Goal: Information Seeking & Learning: Learn about a topic

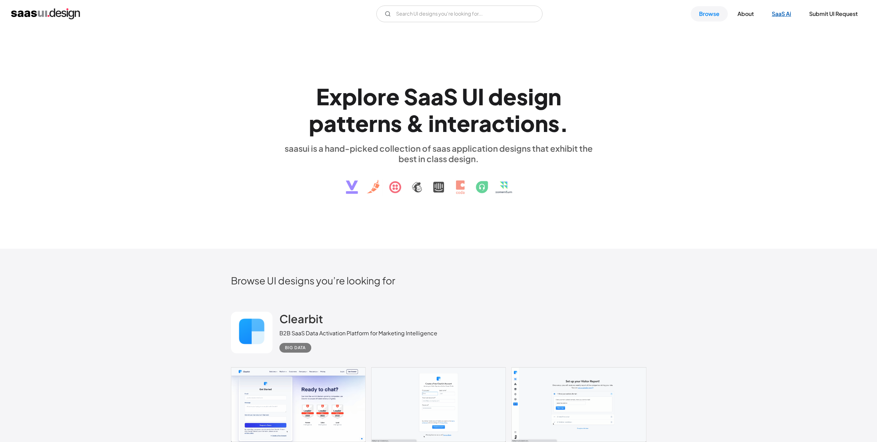
click at [783, 10] on link "SaaS Ai" at bounding box center [782, 13] width 36 height 15
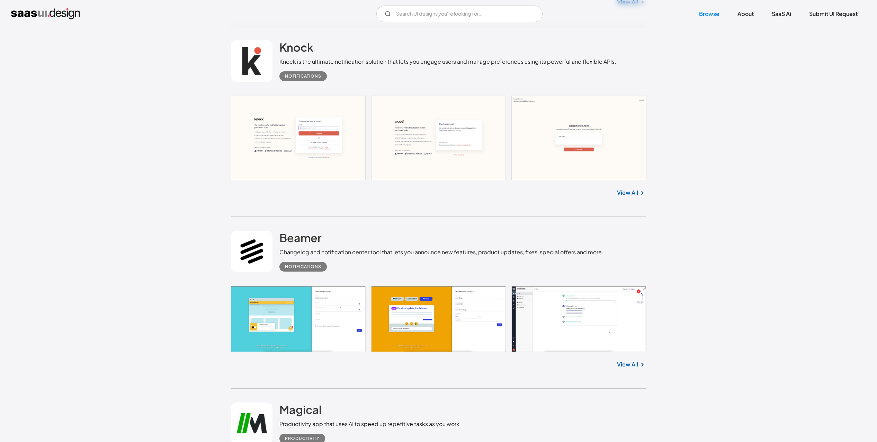
scroll to position [561, 0]
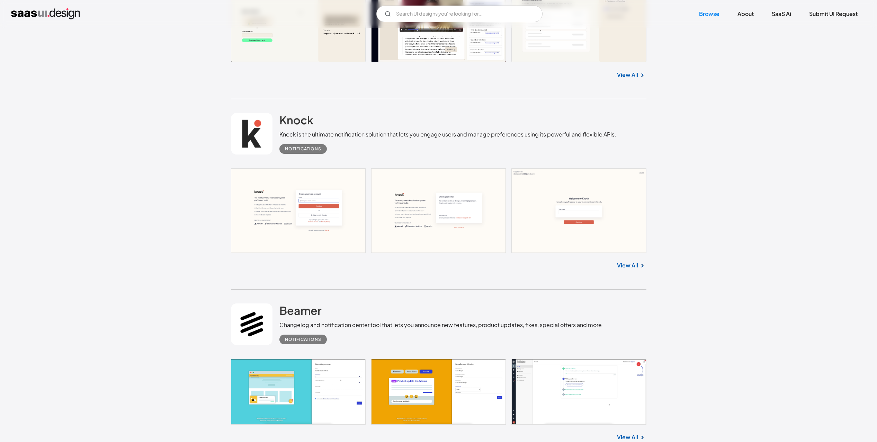
click at [627, 266] on link "View All" at bounding box center [627, 265] width 21 height 8
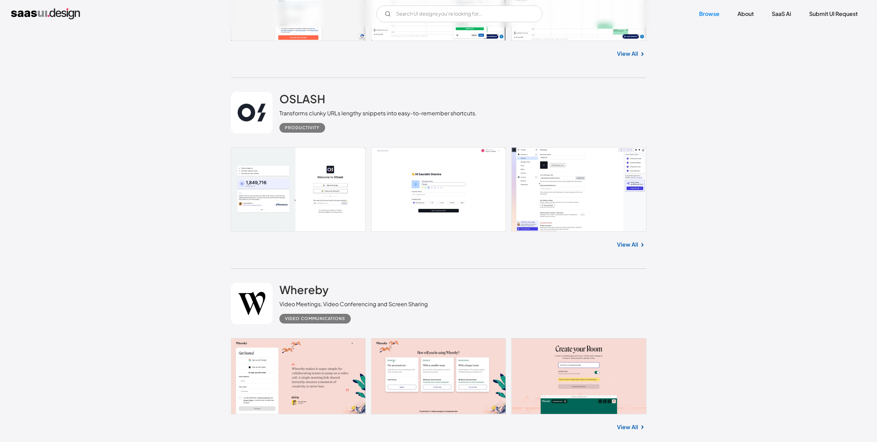
scroll to position [1309, 0]
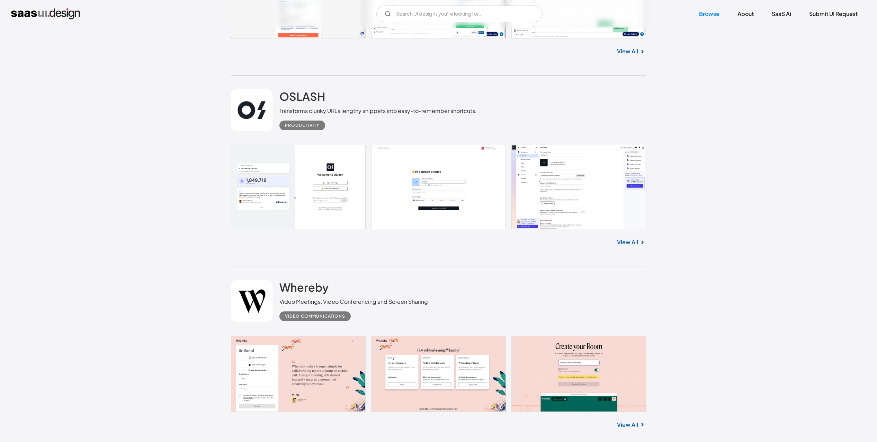
click at [462, 190] on link at bounding box center [439, 187] width 416 height 85
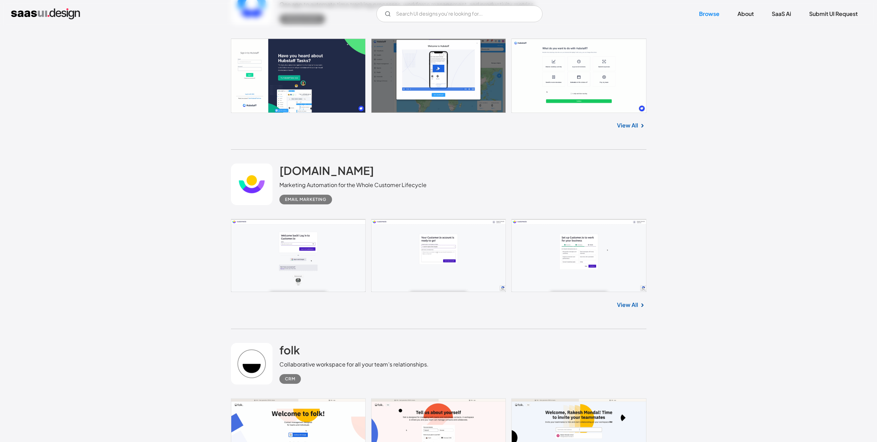
scroll to position [1995, 0]
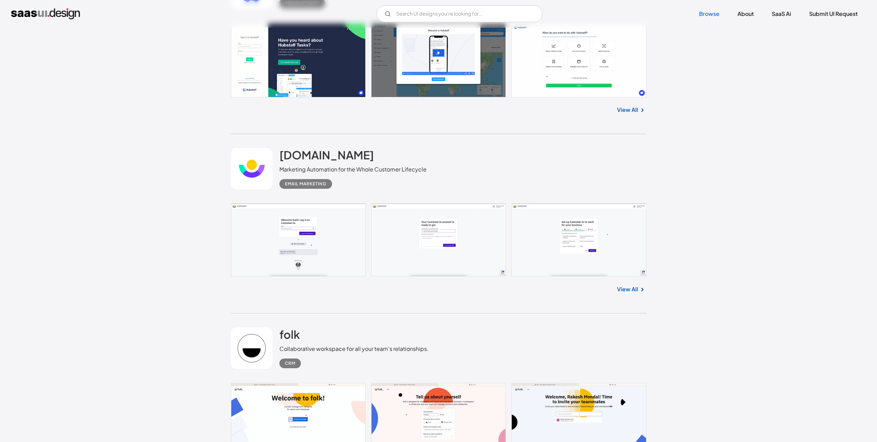
click at [462, 237] on link at bounding box center [439, 239] width 416 height 73
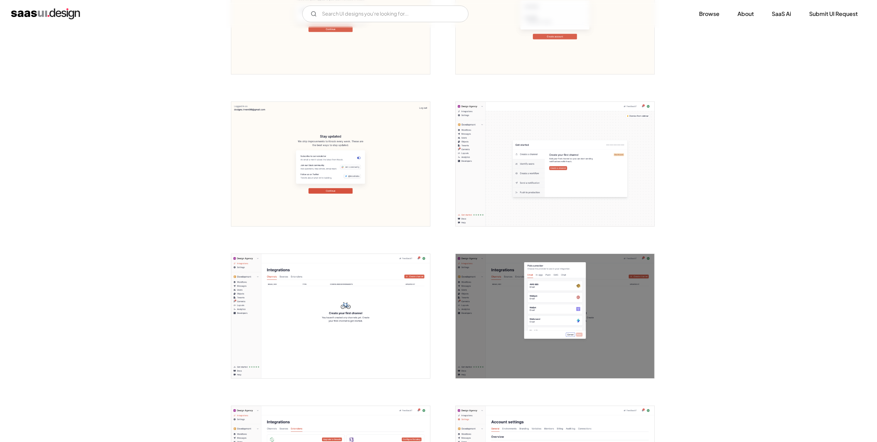
scroll to position [374, 0]
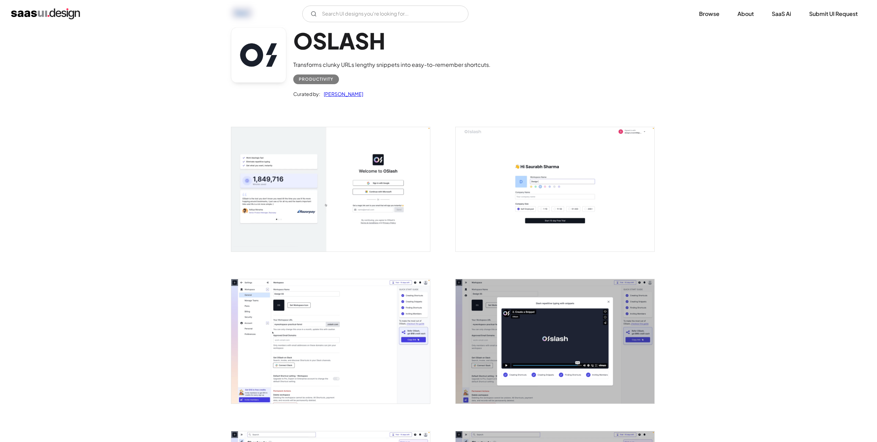
scroll to position [62, 0]
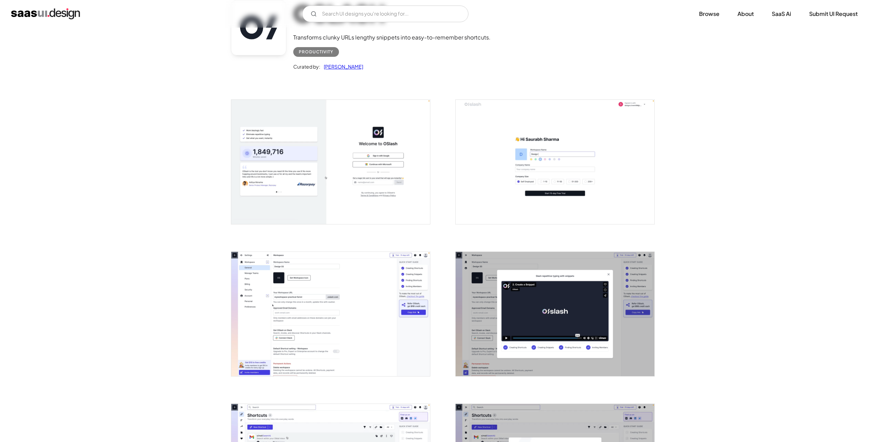
click at [599, 172] on img "open lightbox" at bounding box center [555, 162] width 199 height 124
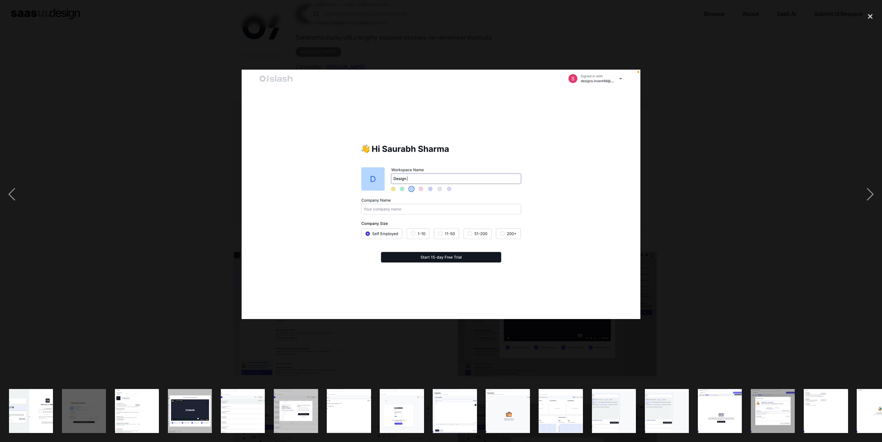
click at [873, 11] on div at bounding box center [441, 194] width 882 height 371
click at [873, 12] on div "close lightbox" at bounding box center [871, 16] width 24 height 15
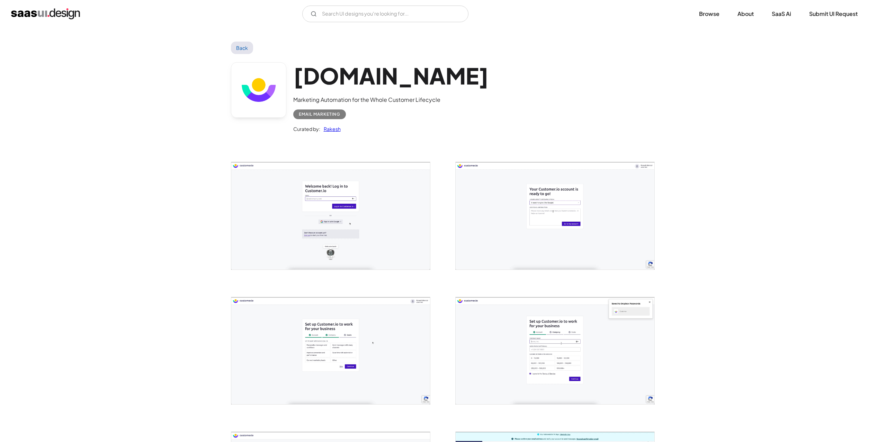
click at [590, 236] on img "open lightbox" at bounding box center [555, 215] width 199 height 107
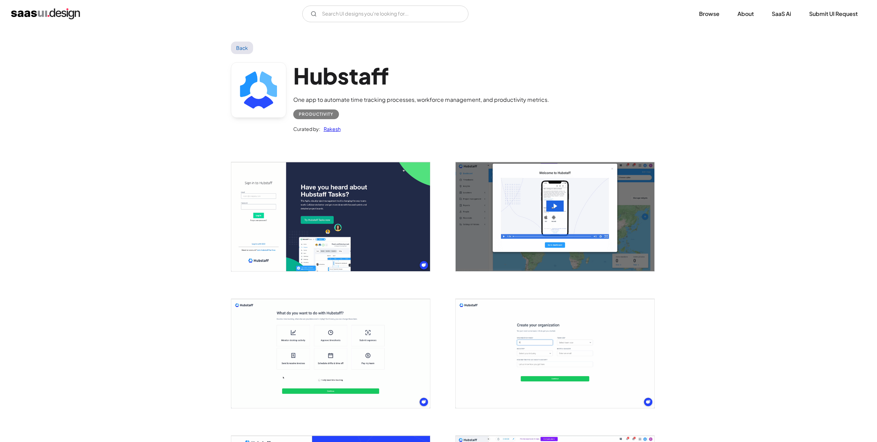
click at [350, 373] on img "open lightbox" at bounding box center [330, 353] width 199 height 109
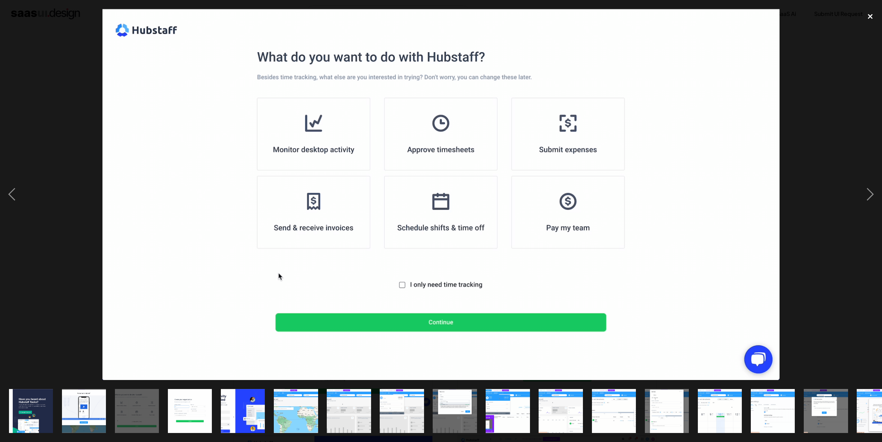
click at [869, 19] on div "close lightbox" at bounding box center [871, 16] width 24 height 15
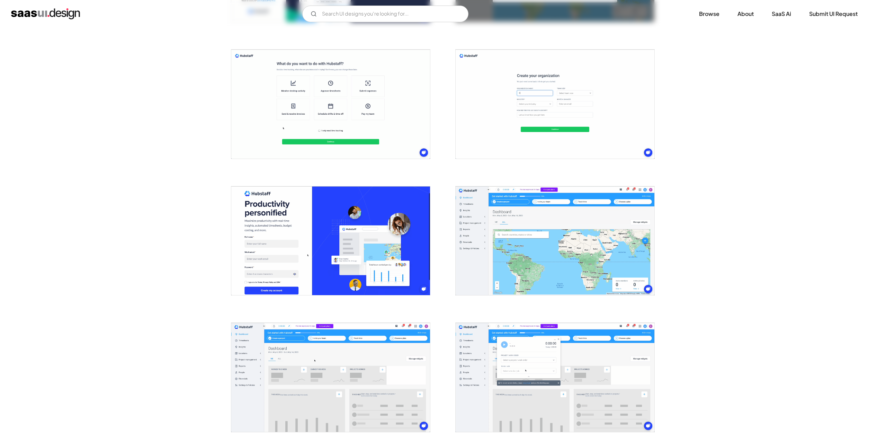
scroll to position [374, 0]
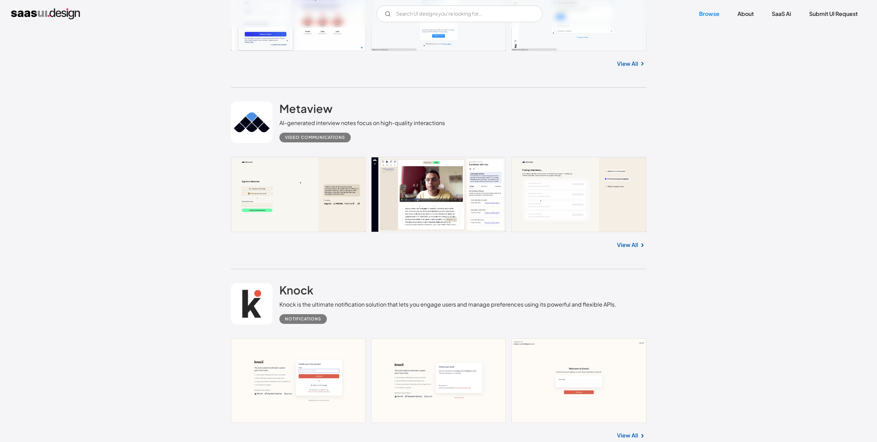
scroll to position [436, 0]
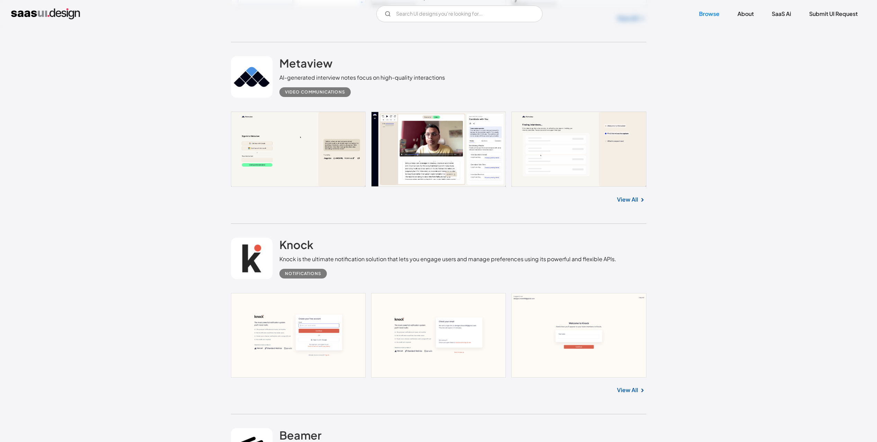
click at [613, 382] on div "View All" at bounding box center [439, 389] width 416 height 23
click at [618, 390] on link "View All" at bounding box center [627, 390] width 21 height 8
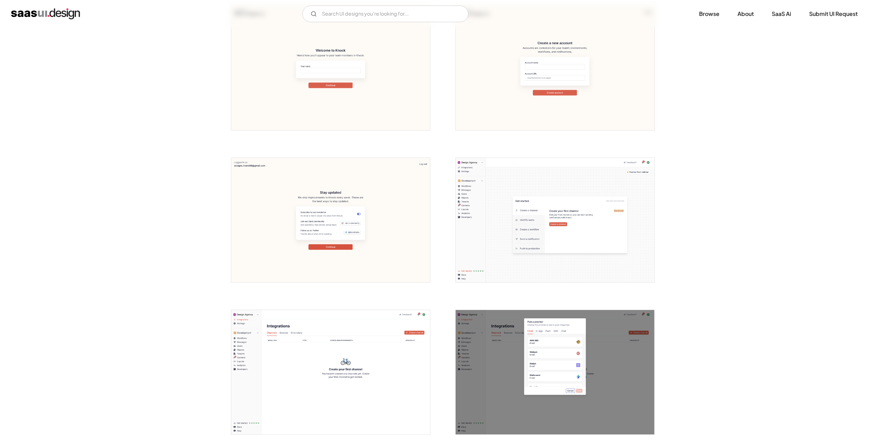
scroll to position [312, 0]
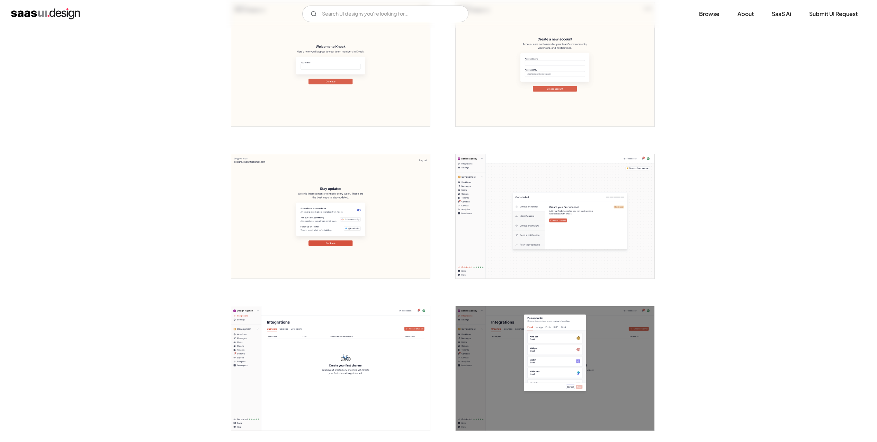
click at [339, 219] on img "open lightbox" at bounding box center [330, 216] width 199 height 124
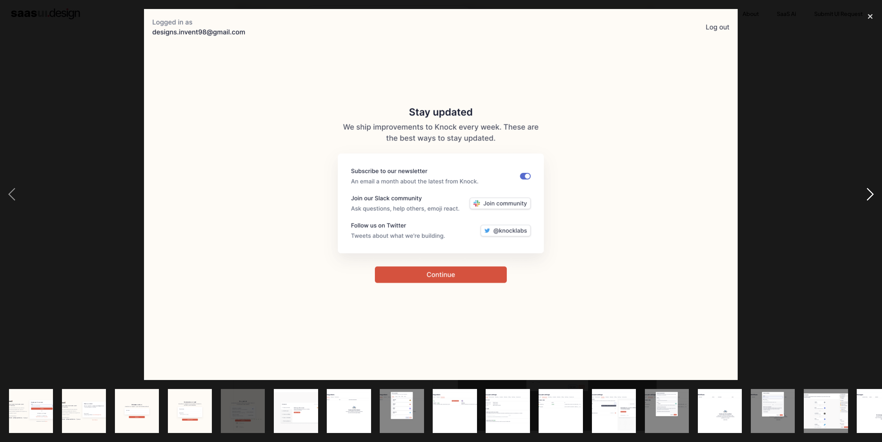
click at [873, 195] on div "next image" at bounding box center [871, 194] width 24 height 371
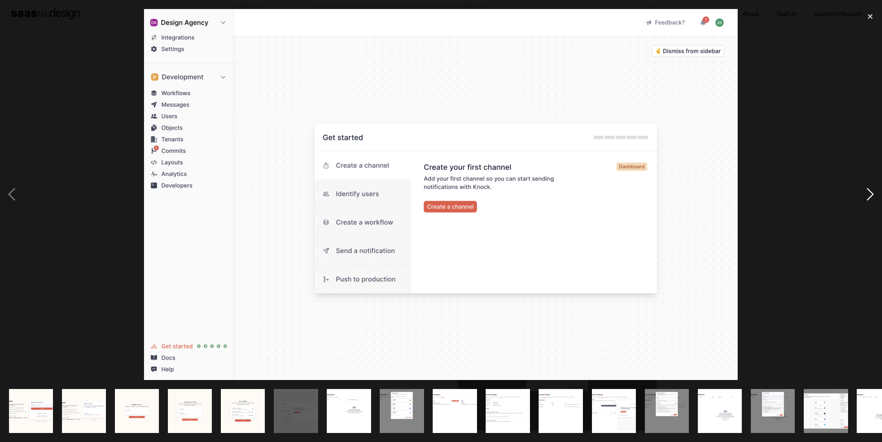
click at [867, 195] on div "next image" at bounding box center [871, 194] width 24 height 371
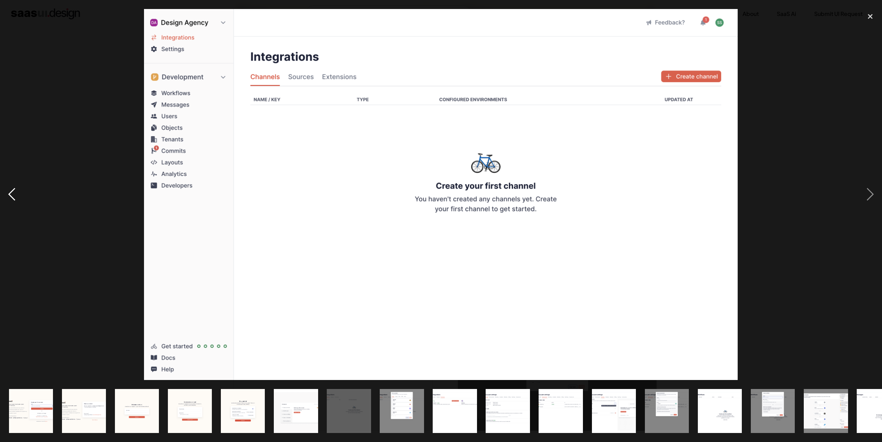
click at [13, 188] on div "previous image" at bounding box center [12, 194] width 24 height 371
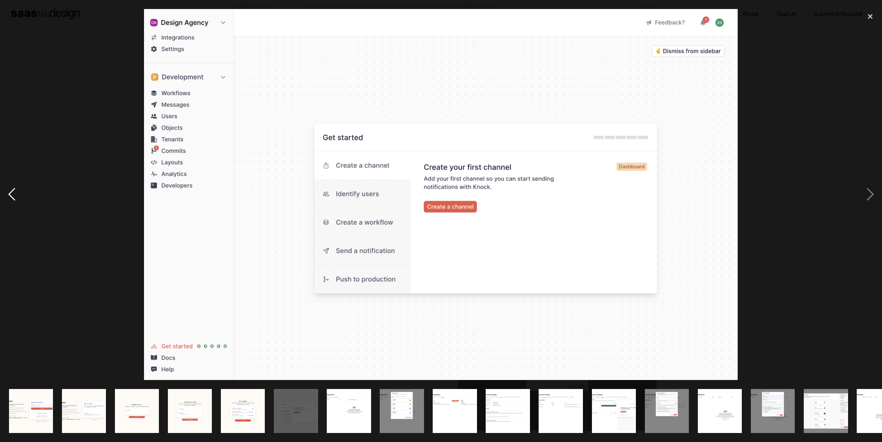
click at [17, 194] on div "previous image" at bounding box center [12, 194] width 24 height 371
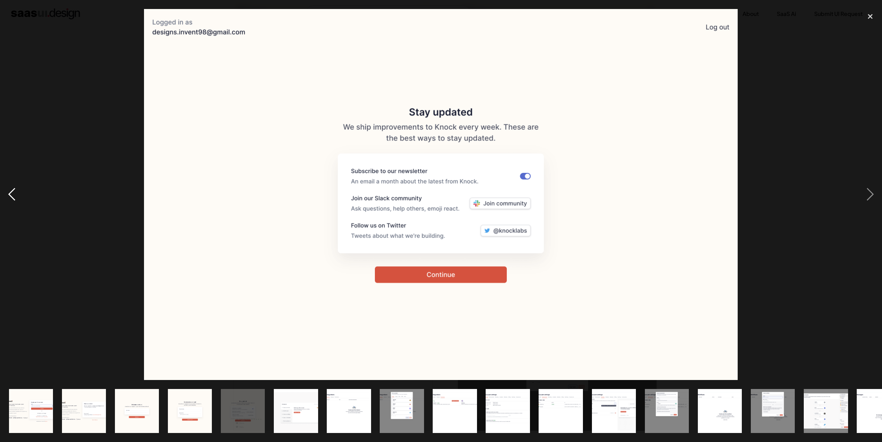
click at [17, 194] on div "previous image" at bounding box center [12, 194] width 24 height 371
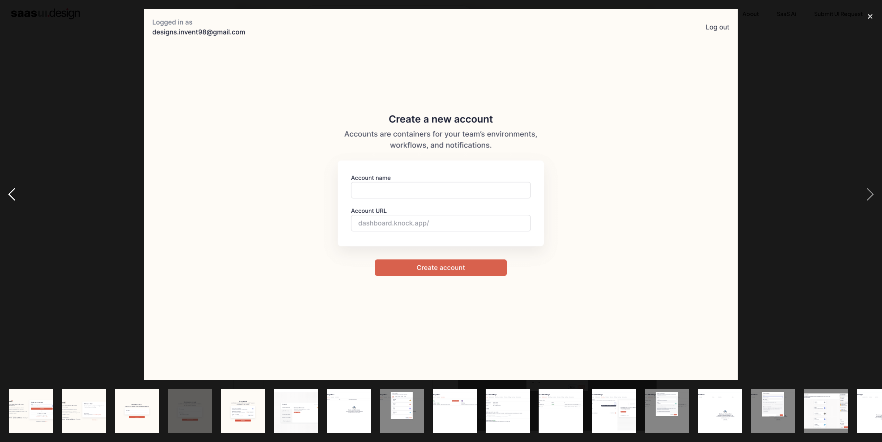
click at [17, 194] on div "previous image" at bounding box center [12, 194] width 24 height 371
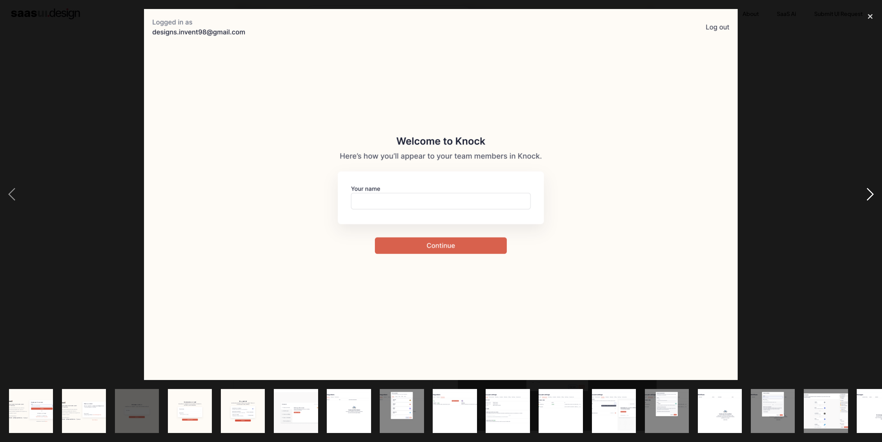
click at [868, 216] on div "next image" at bounding box center [871, 194] width 24 height 371
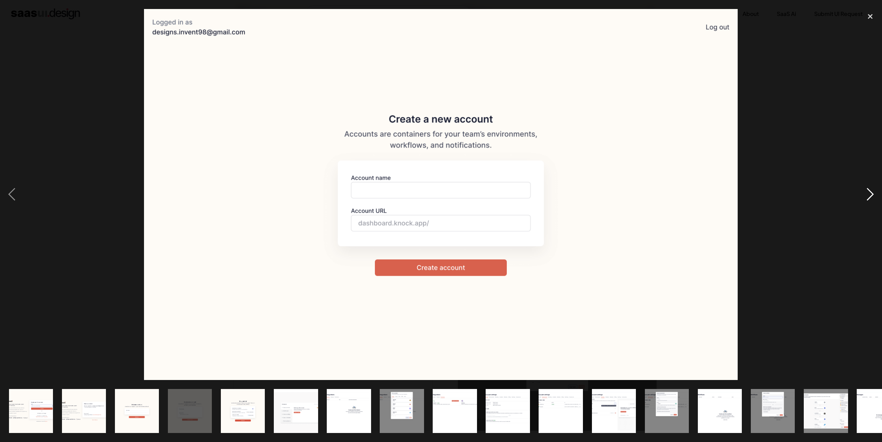
click at [868, 216] on div "next image" at bounding box center [871, 194] width 24 height 371
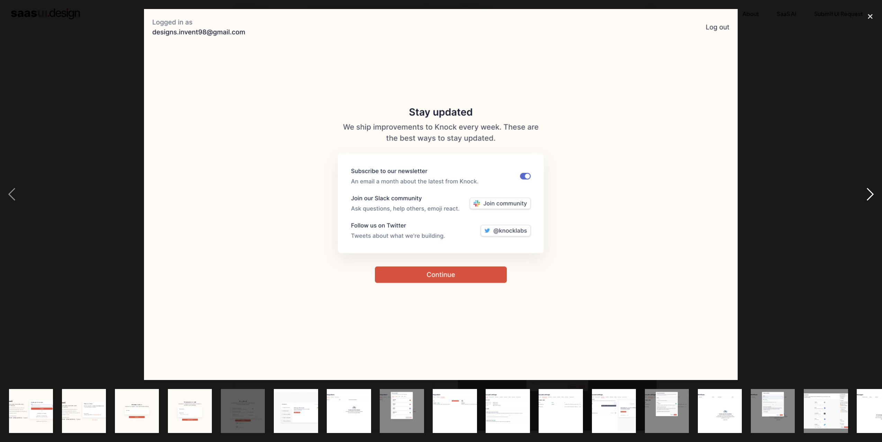
click at [868, 216] on div "next image" at bounding box center [871, 194] width 24 height 371
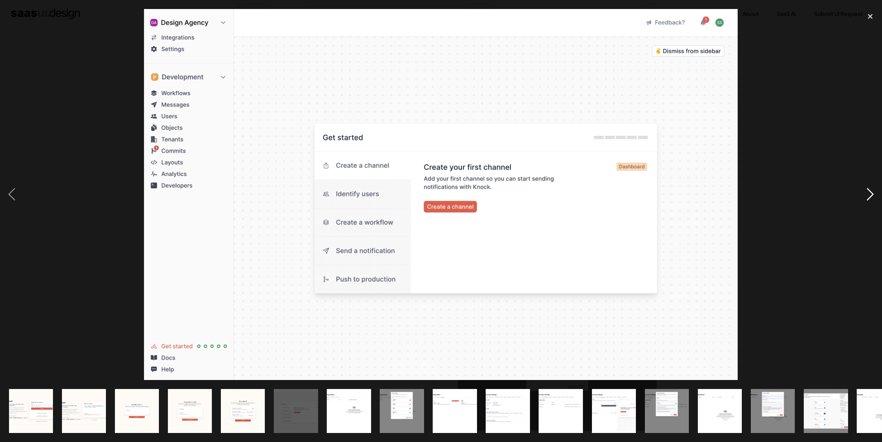
click at [868, 216] on div "next image" at bounding box center [871, 194] width 24 height 371
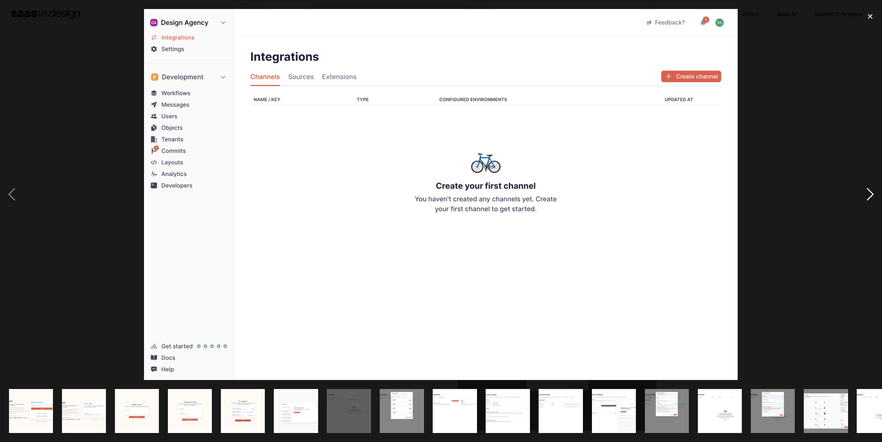
click at [868, 216] on div "next image" at bounding box center [871, 194] width 24 height 371
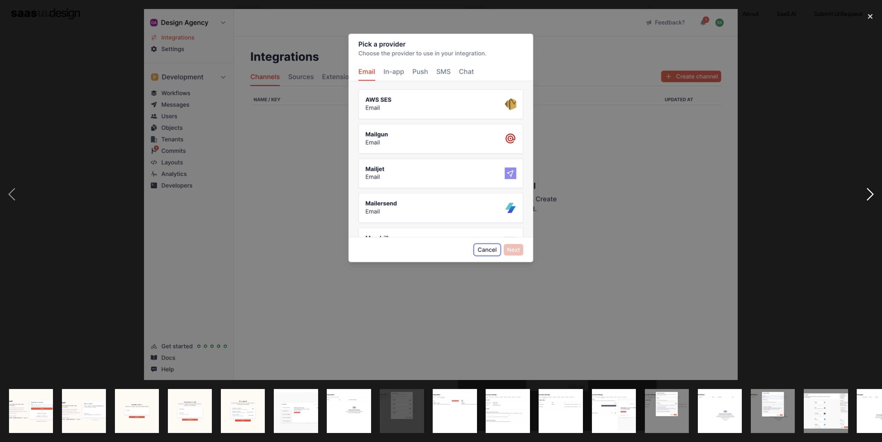
click at [868, 216] on div "next image" at bounding box center [871, 194] width 24 height 371
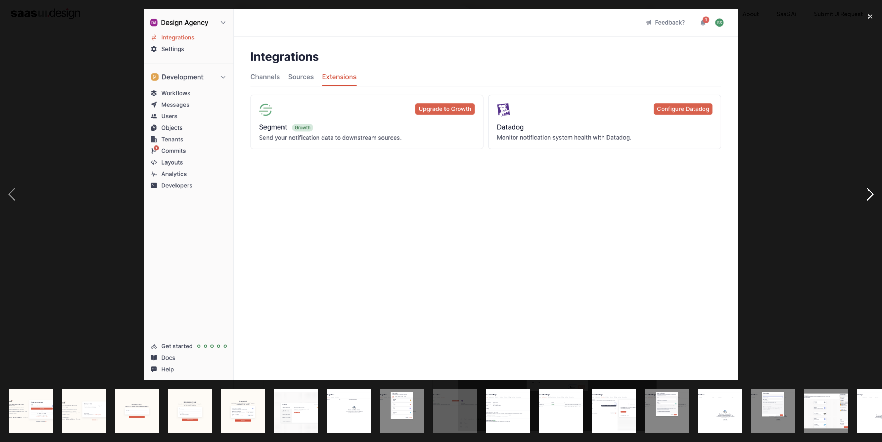
click at [868, 216] on div "next image" at bounding box center [871, 194] width 24 height 371
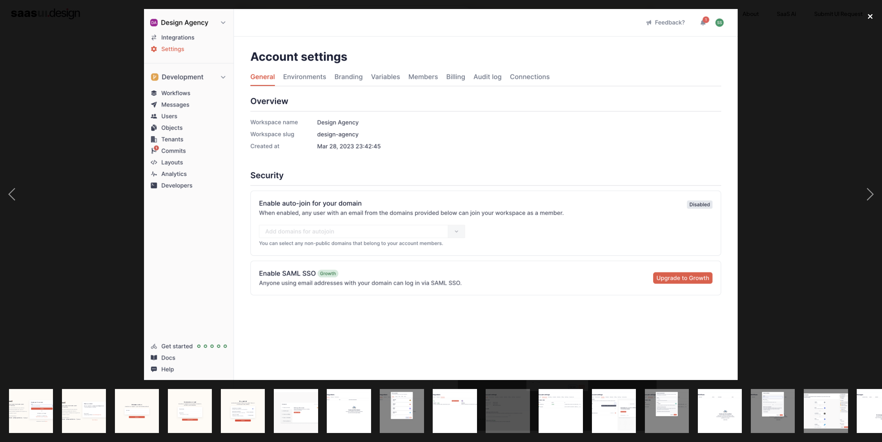
click at [870, 14] on div "close lightbox" at bounding box center [871, 16] width 24 height 15
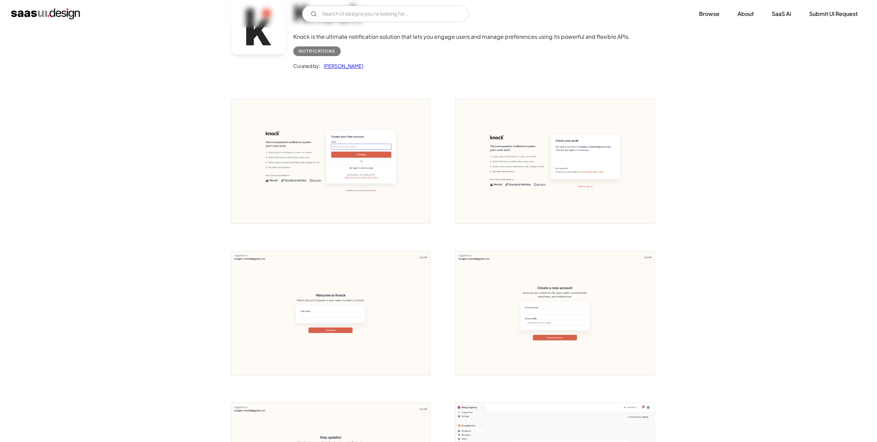
scroll to position [0, 0]
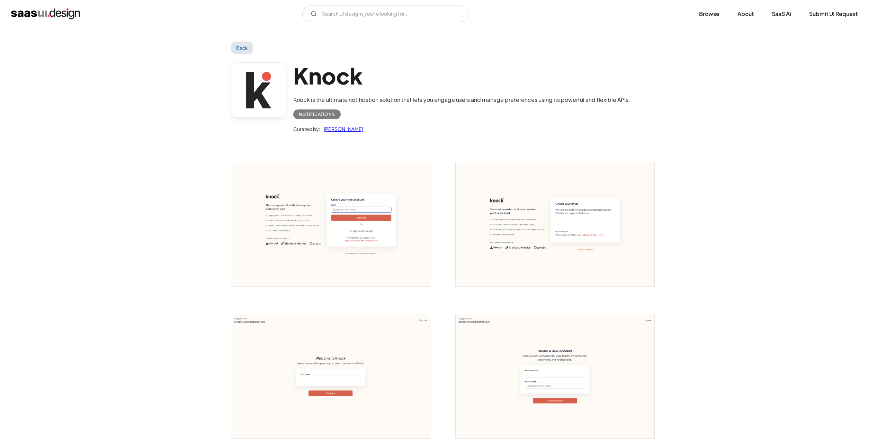
click at [630, 114] on div "Knock Knock is the ultimate notification solution that lets you engage users an…" at bounding box center [439, 99] width 416 height 90
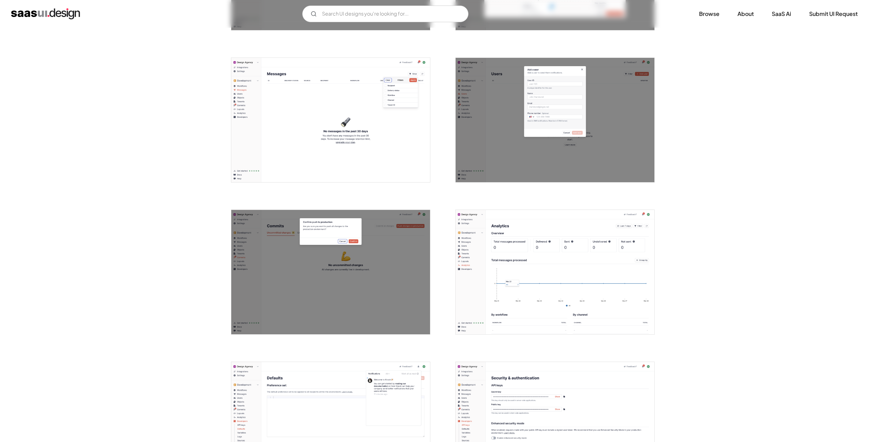
scroll to position [1309, 0]
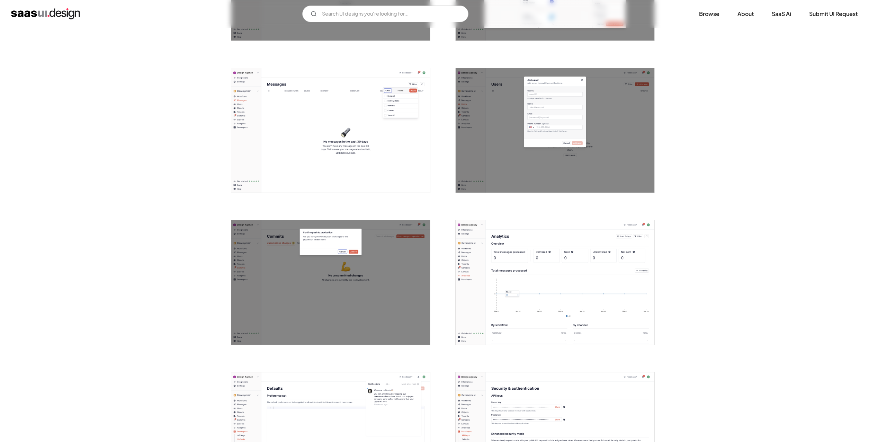
click at [362, 115] on img "open lightbox" at bounding box center [330, 130] width 199 height 124
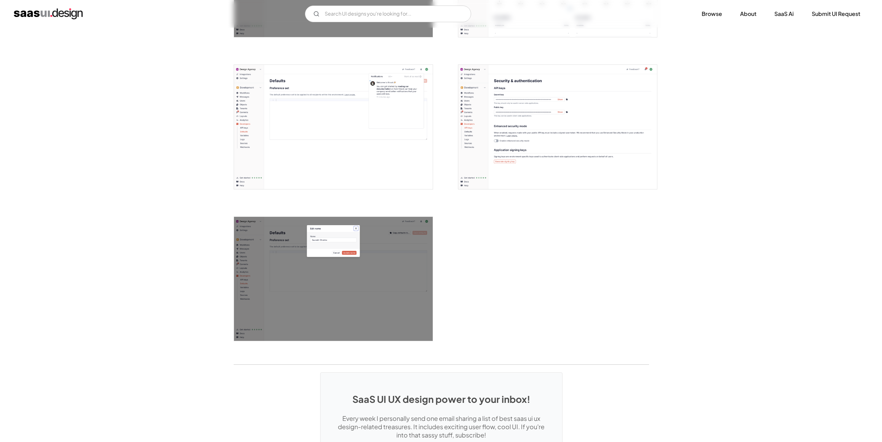
scroll to position [1518, 0]
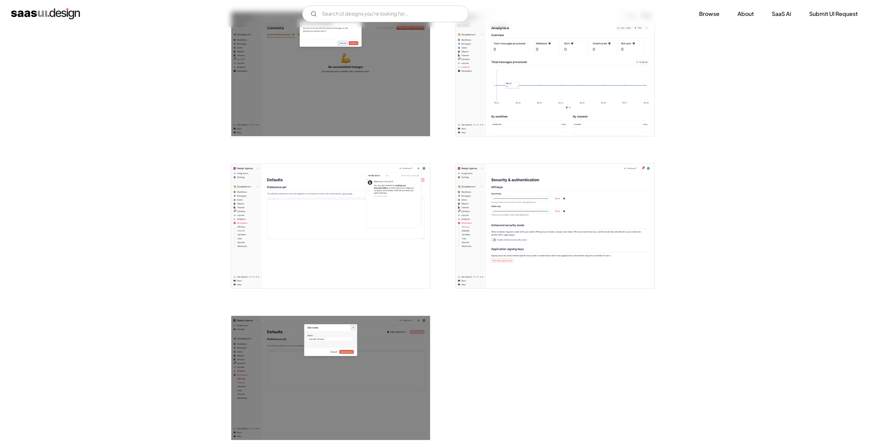
click at [363, 348] on img "open lightbox" at bounding box center [330, 378] width 199 height 124
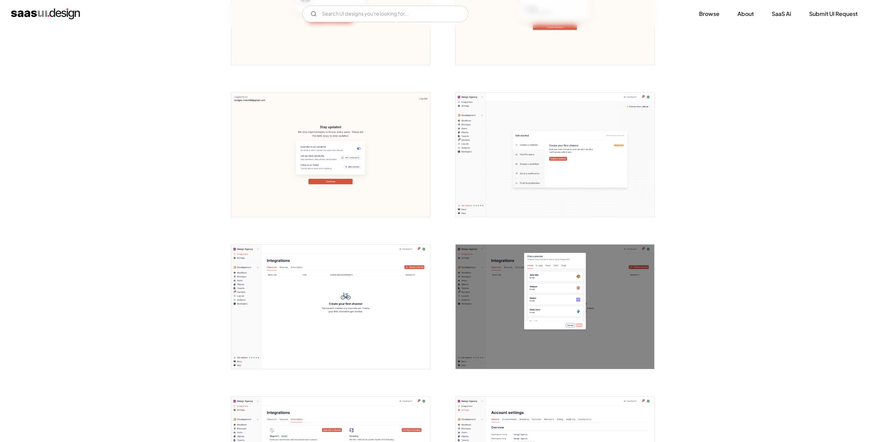
scroll to position [374, 0]
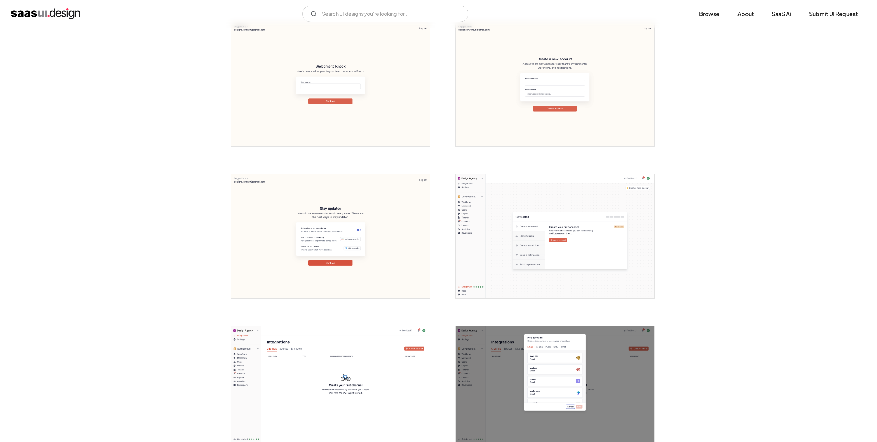
scroll to position [249, 0]
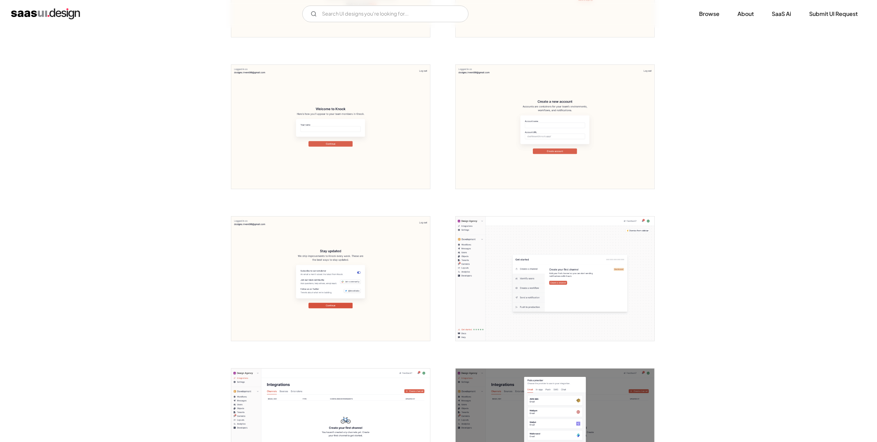
click at [579, 266] on img "open lightbox" at bounding box center [555, 278] width 199 height 124
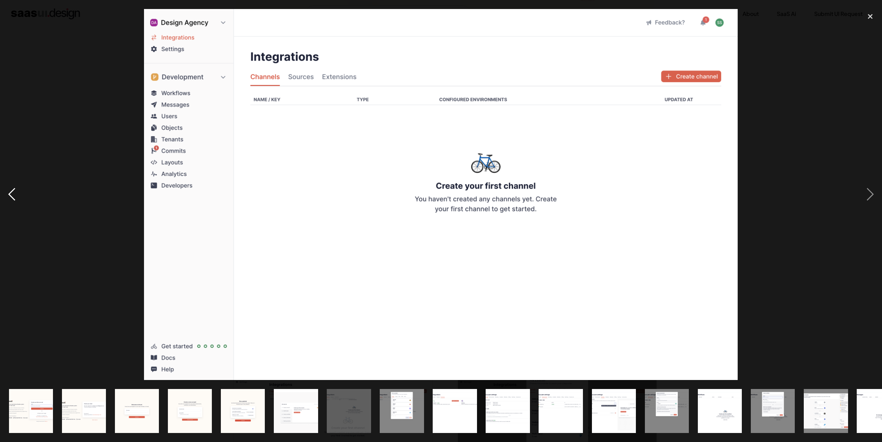
click at [10, 194] on div "previous image" at bounding box center [12, 194] width 24 height 371
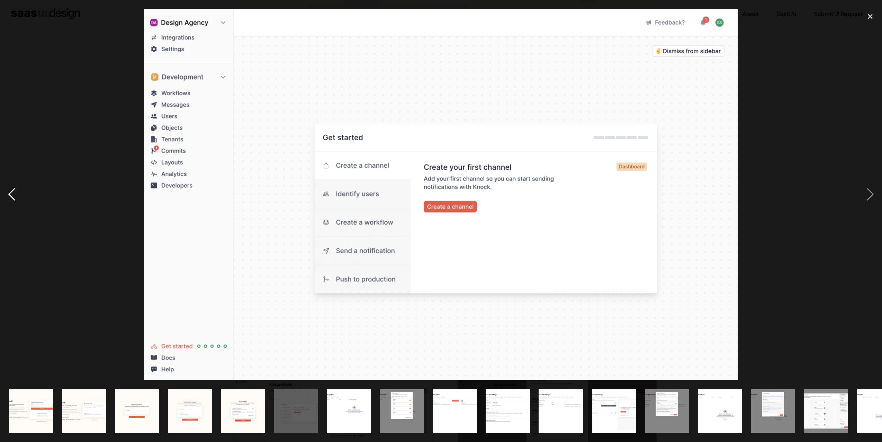
click at [14, 197] on div "previous image" at bounding box center [12, 194] width 24 height 371
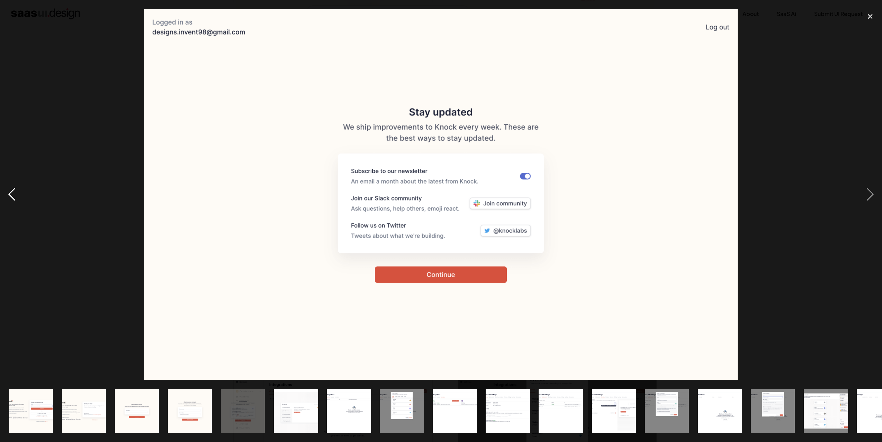
click at [14, 197] on div "previous image" at bounding box center [12, 194] width 24 height 371
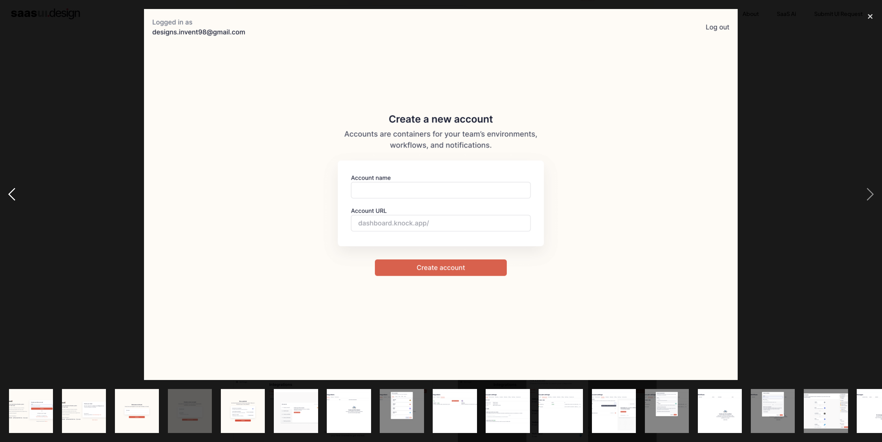
click at [14, 197] on div "previous image" at bounding box center [12, 194] width 24 height 371
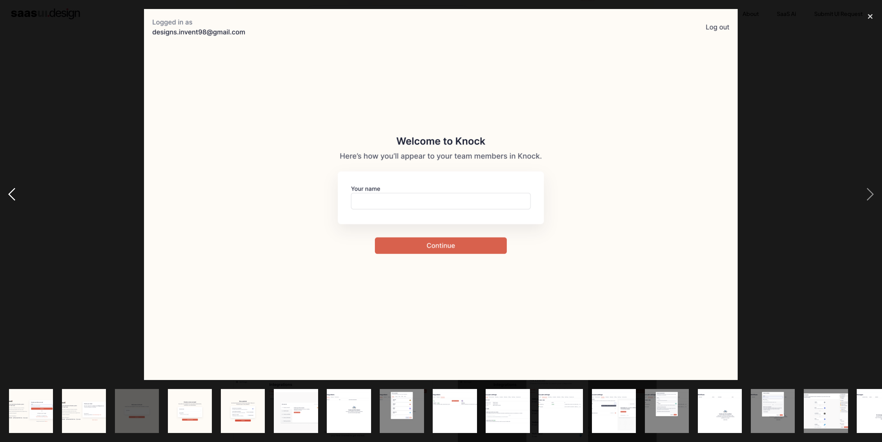
click at [14, 197] on div "previous image" at bounding box center [12, 194] width 24 height 371
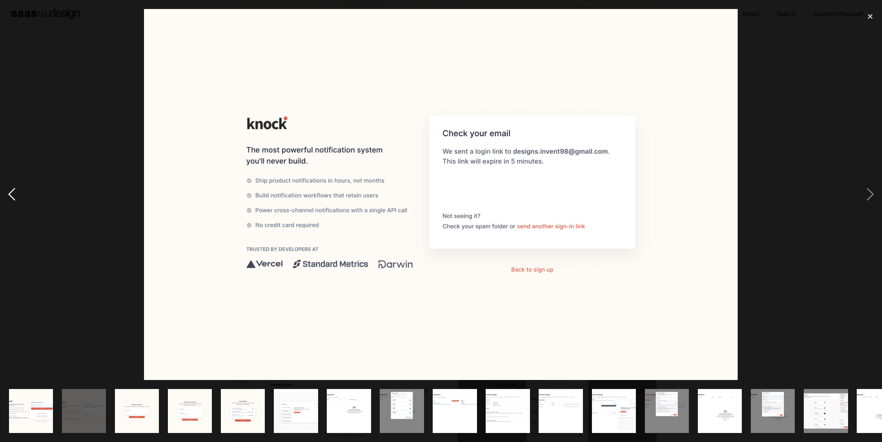
click at [14, 197] on div "previous image" at bounding box center [12, 194] width 24 height 371
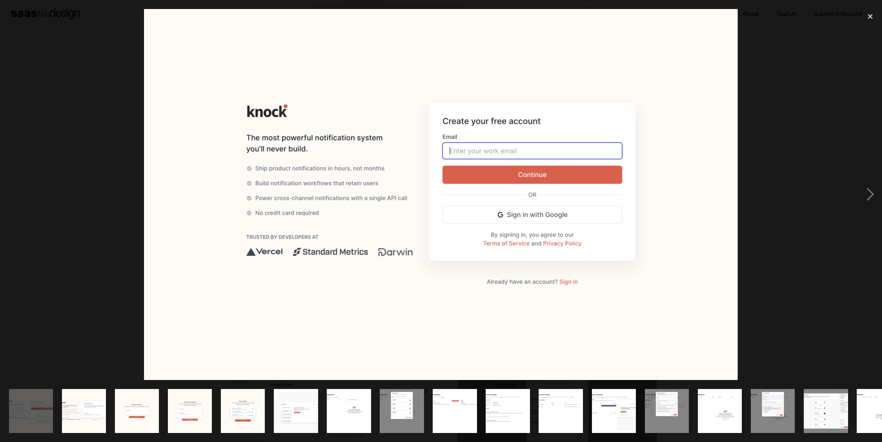
click at [14, 197] on div "previous image" at bounding box center [12, 194] width 24 height 371
click at [859, 190] on div "next image" at bounding box center [871, 194] width 24 height 371
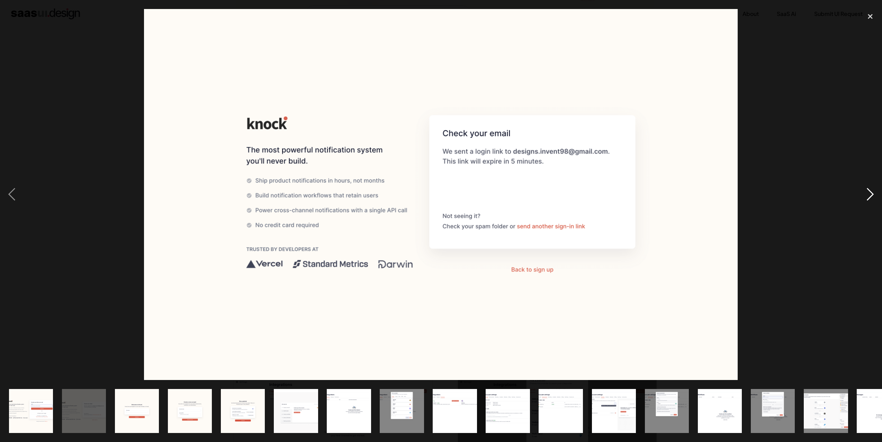
click at [859, 190] on div "next image" at bounding box center [871, 194] width 24 height 371
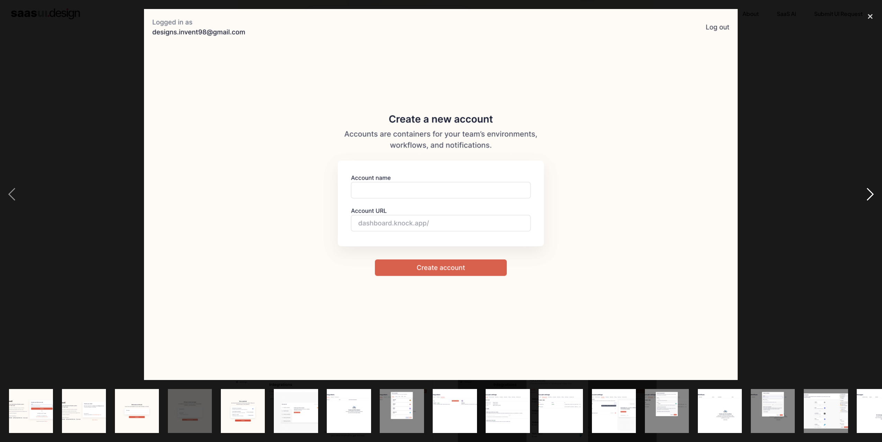
click at [859, 190] on div "next image" at bounding box center [871, 194] width 24 height 371
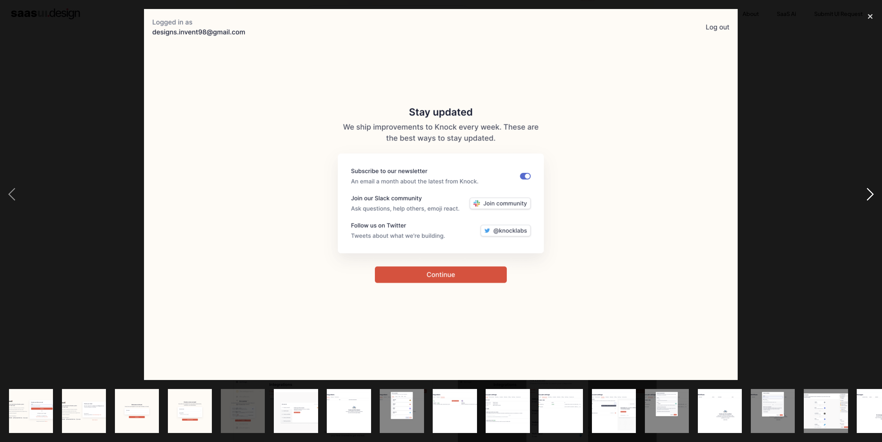
click at [859, 190] on div "next image" at bounding box center [871, 194] width 24 height 371
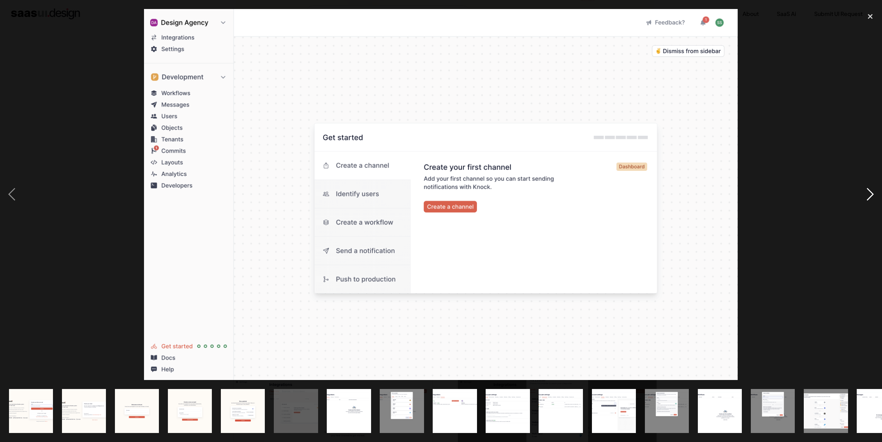
click at [859, 190] on div "next image" at bounding box center [871, 194] width 24 height 371
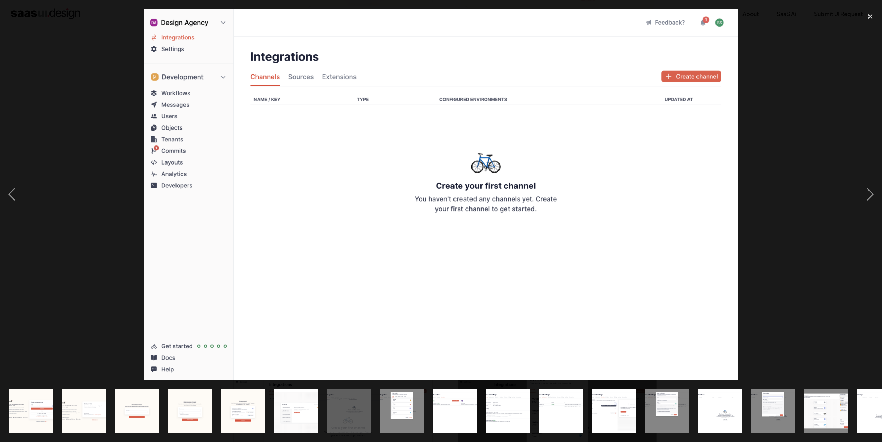
click at [286, 403] on img "show item 6 of 23" at bounding box center [296, 411] width 71 height 44
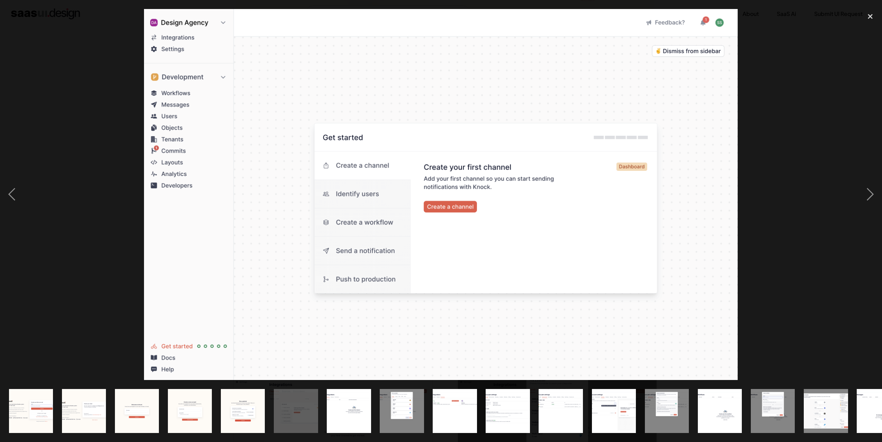
click at [337, 397] on img "show item 7 of 23" at bounding box center [349, 411] width 71 height 44
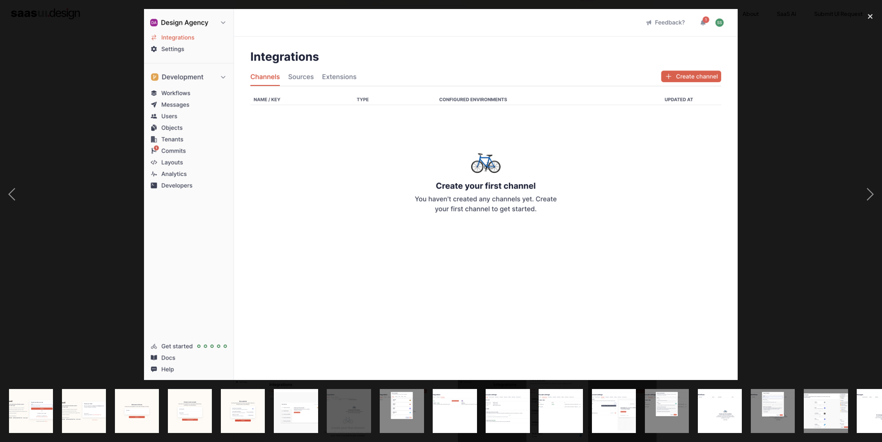
click at [405, 398] on img "show item 8 of 23" at bounding box center [402, 411] width 71 height 44
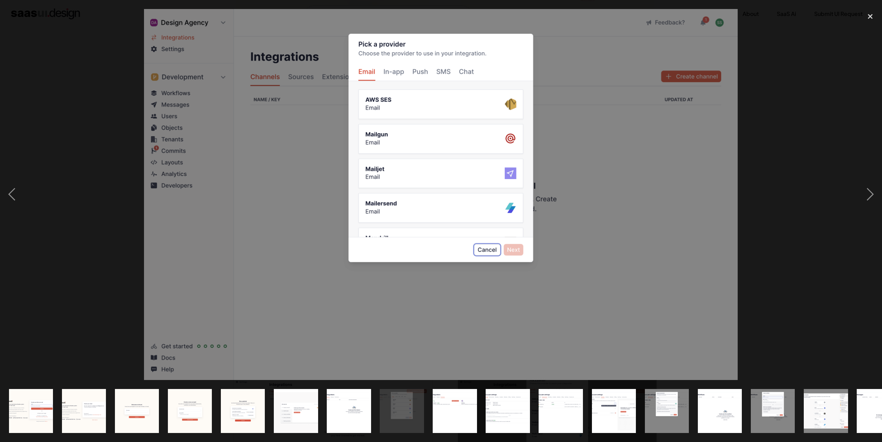
click at [429, 398] on div "show item 9 of 23" at bounding box center [455, 411] width 53 height 62
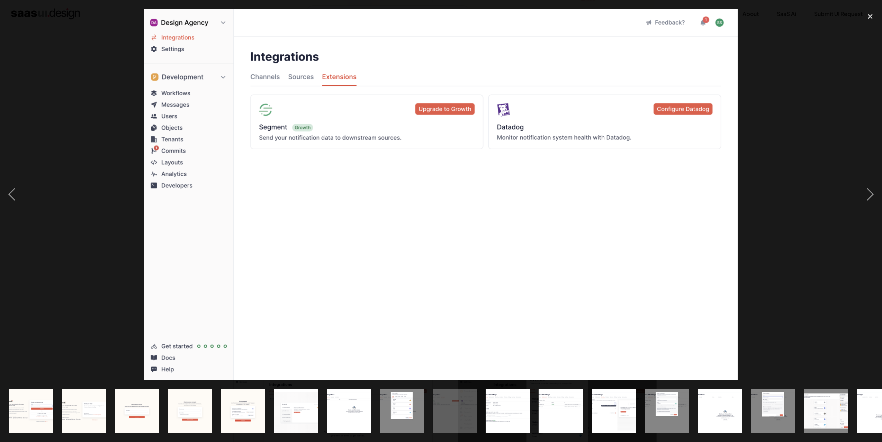
click at [296, 402] on img "show item 6 of 23" at bounding box center [296, 411] width 71 height 44
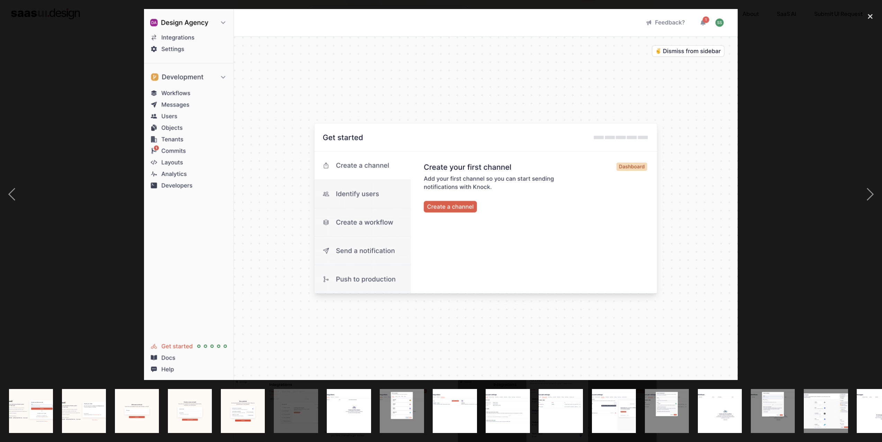
click at [369, 402] on img "show item 7 of 23" at bounding box center [349, 411] width 71 height 44
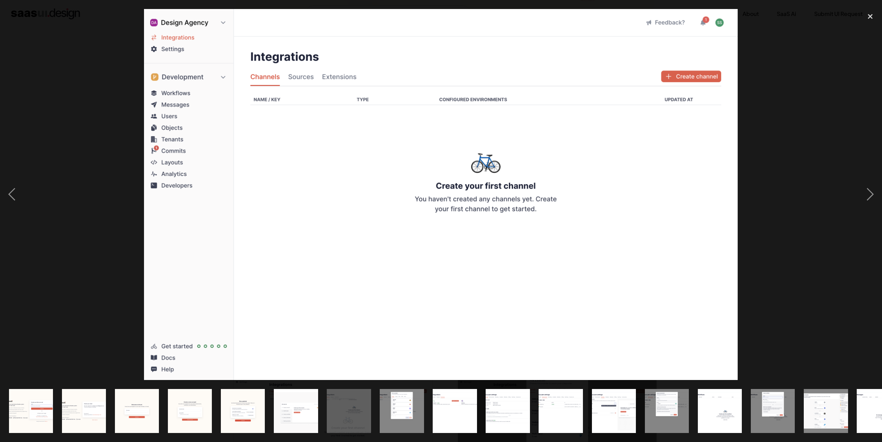
click at [480, 395] on div "show item 9 of 23" at bounding box center [455, 411] width 53 height 62
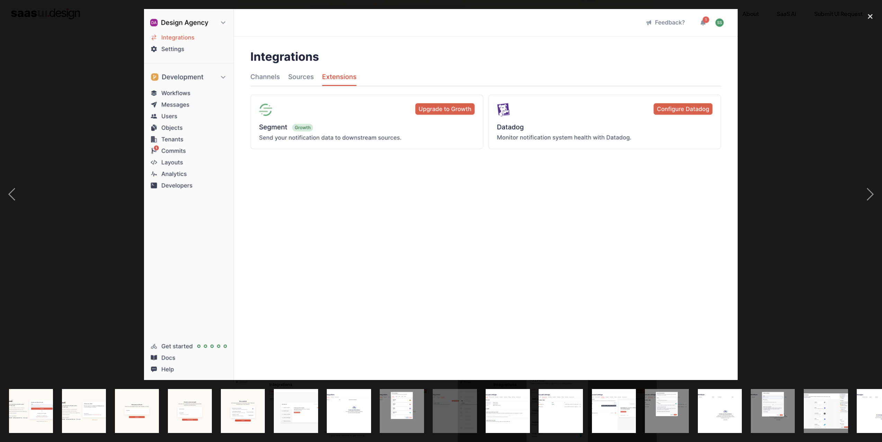
click at [560, 390] on img "show item 11 of 23" at bounding box center [561, 411] width 71 height 44
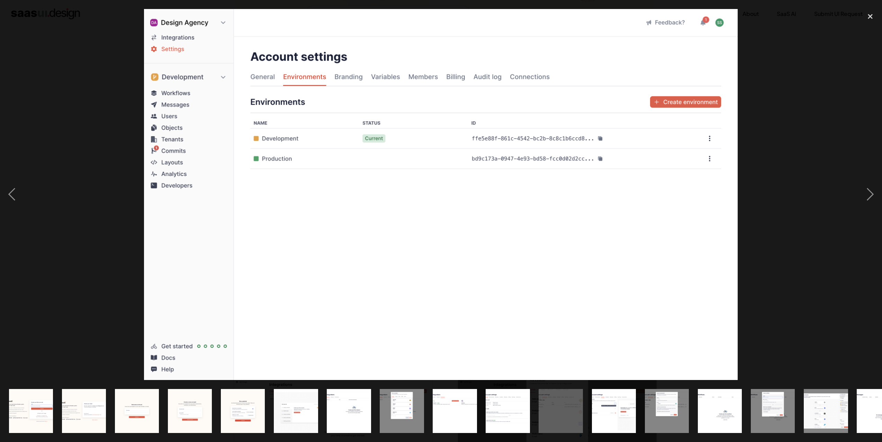
click at [616, 392] on img "show item 12 of 23" at bounding box center [614, 411] width 71 height 44
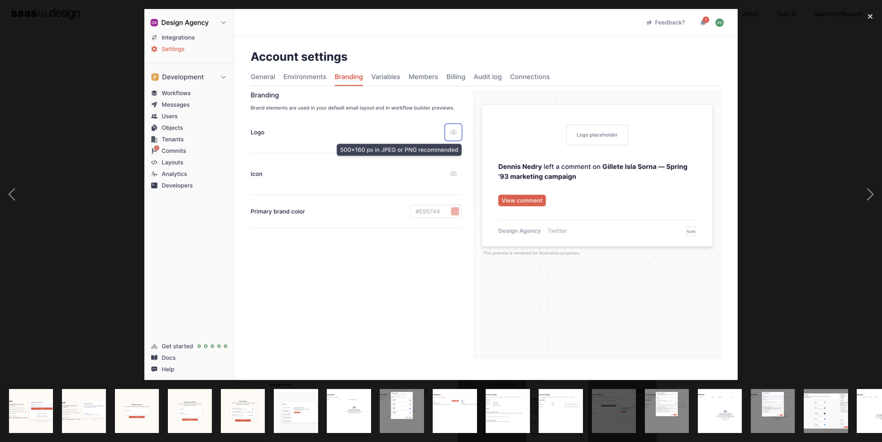
click at [707, 395] on img "show item 14 of 23" at bounding box center [720, 411] width 71 height 44
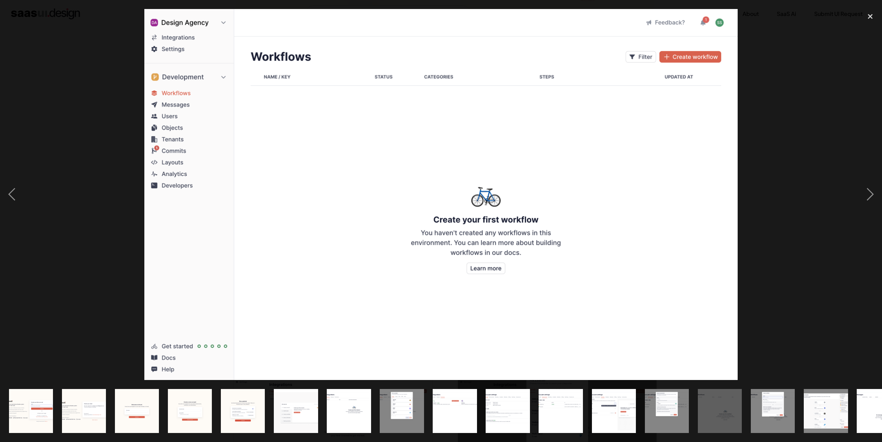
click at [798, 397] on div "show item 15 of 23" at bounding box center [773, 411] width 53 height 62
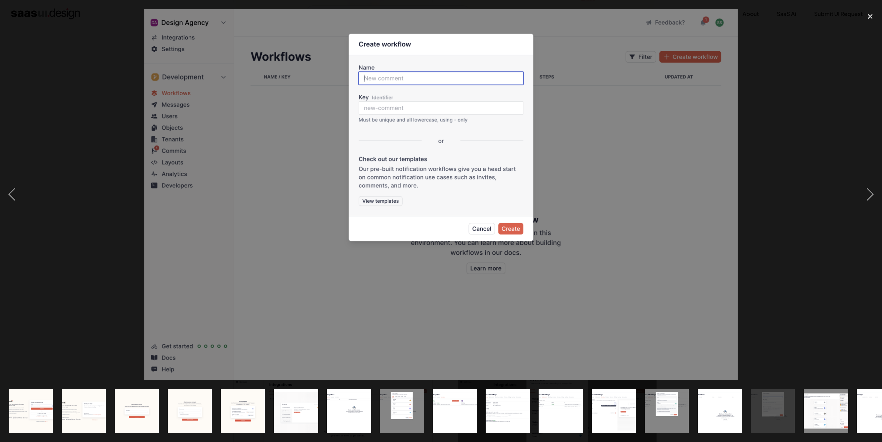
click at [746, 402] on div "show item 14 of 23" at bounding box center [720, 411] width 53 height 62
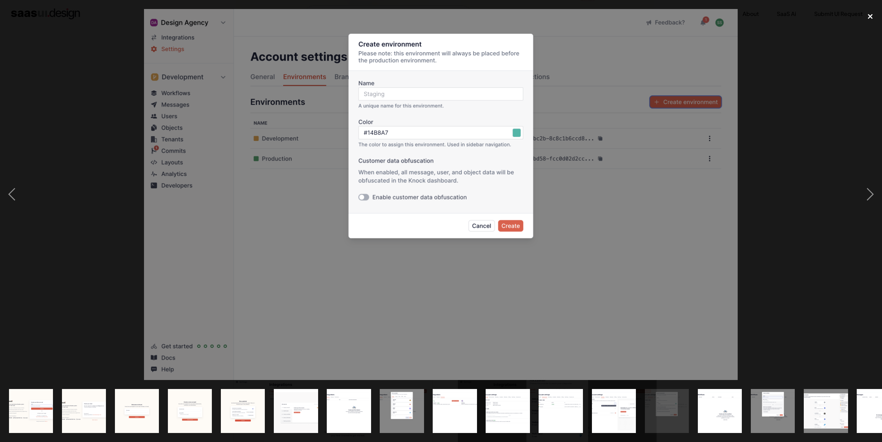
click at [871, 17] on div "close lightbox" at bounding box center [871, 16] width 24 height 15
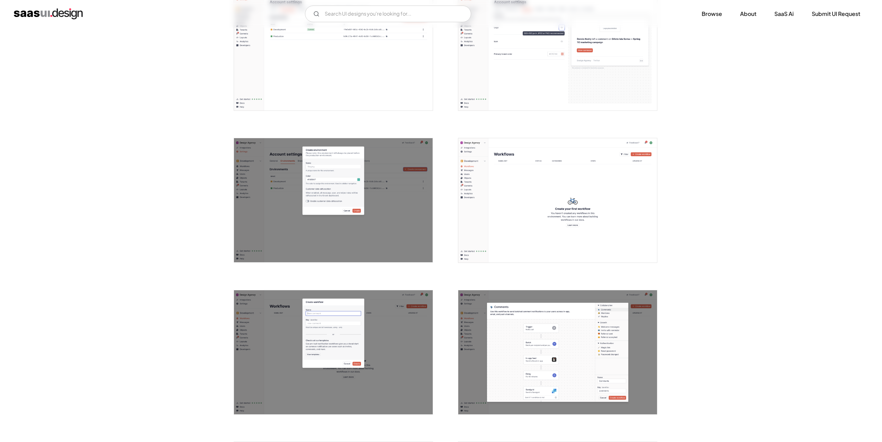
scroll to position [935, 0]
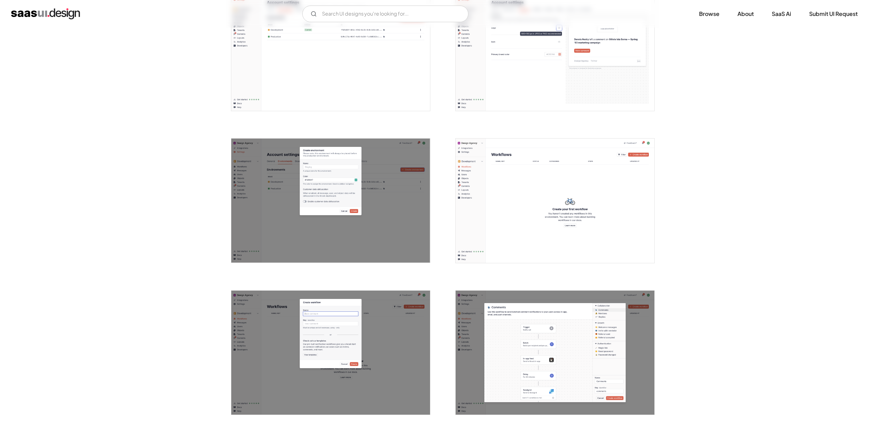
click at [622, 150] on img "open lightbox" at bounding box center [555, 201] width 199 height 124
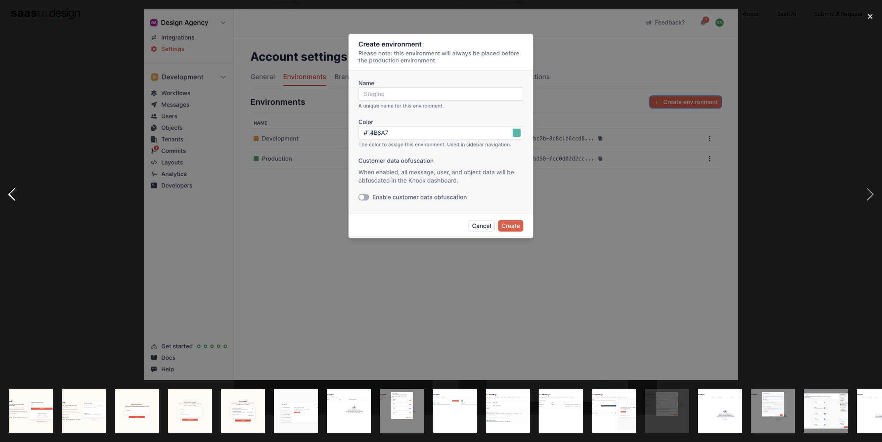
click at [4, 194] on div "previous image" at bounding box center [12, 194] width 24 height 371
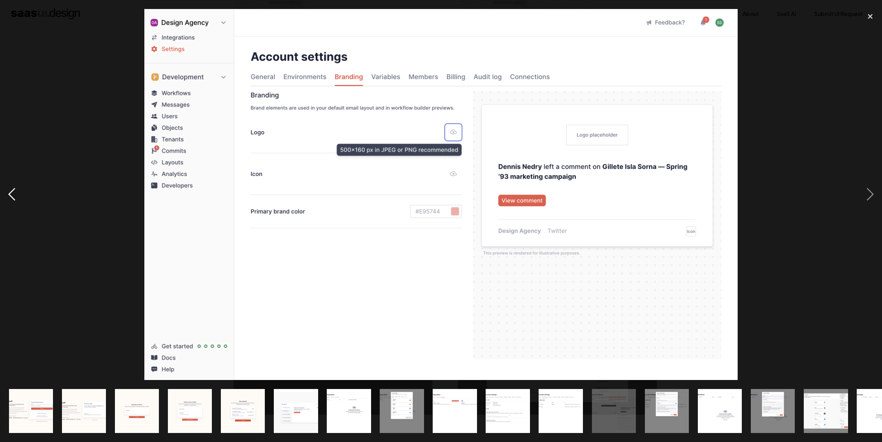
click at [19, 199] on div "previous image" at bounding box center [12, 194] width 24 height 371
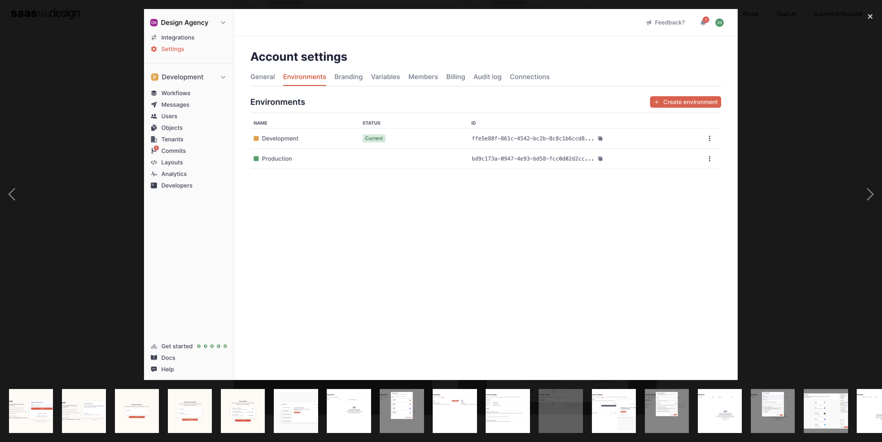
click at [853, 199] on div at bounding box center [441, 194] width 882 height 371
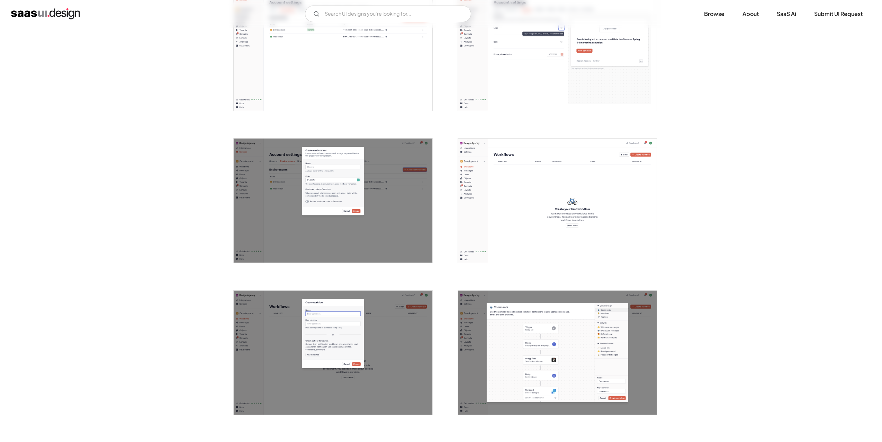
click at [853, 199] on div at bounding box center [441, 194] width 882 height 371
click at [569, 207] on img "open lightbox" at bounding box center [555, 201] width 199 height 124
